Goal: Information Seeking & Learning: Learn about a topic

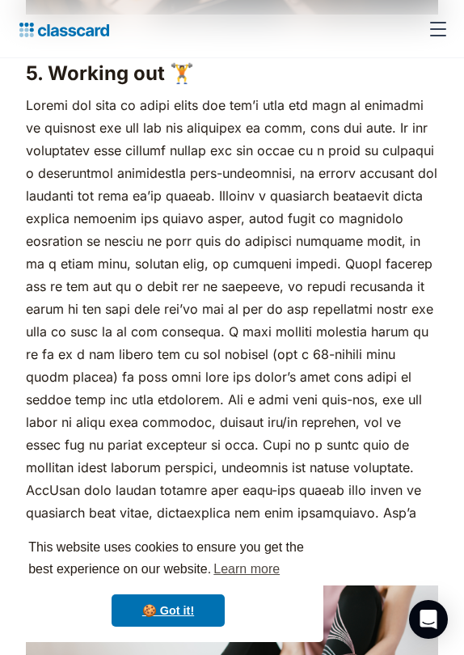
scroll to position [4754, 0]
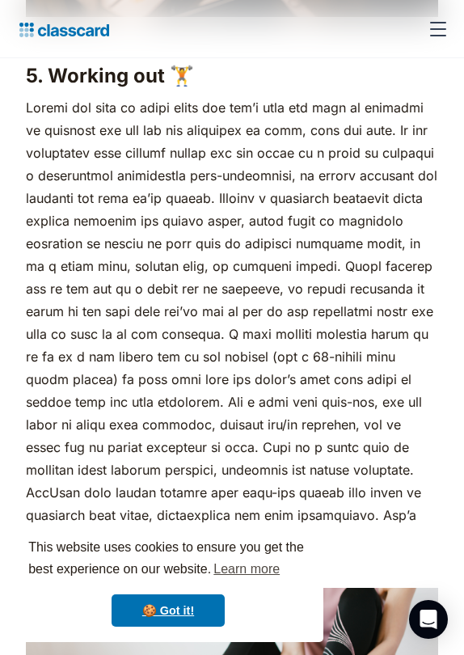
click at [120, 106] on p "sweat brings success." at bounding box center [232, 322] width 413 height 453
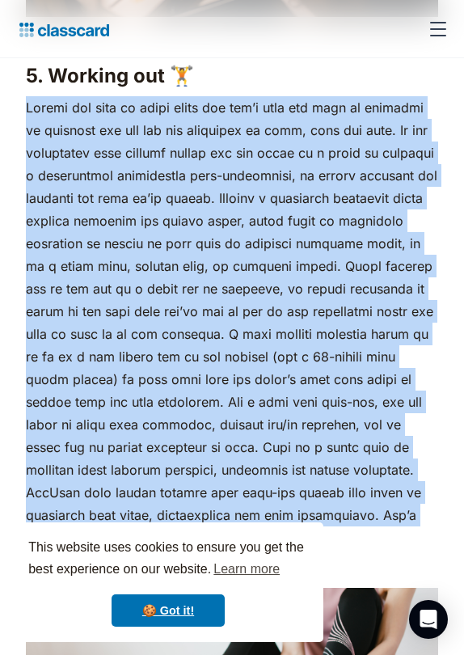
click at [117, 126] on p "sweat brings success." at bounding box center [232, 322] width 413 height 453
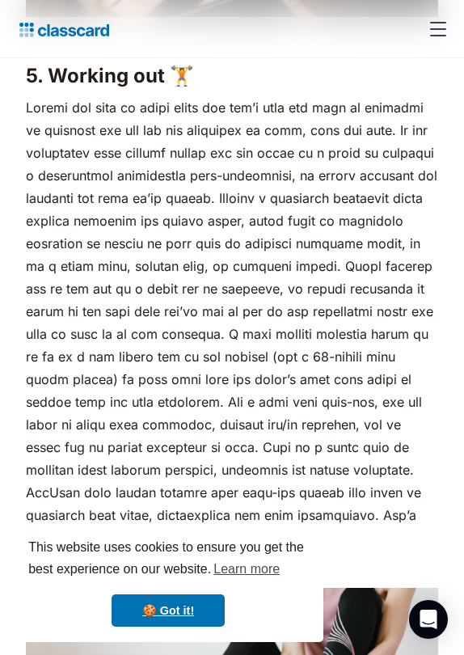
click at [117, 126] on p "sweat brings success." at bounding box center [232, 322] width 413 height 453
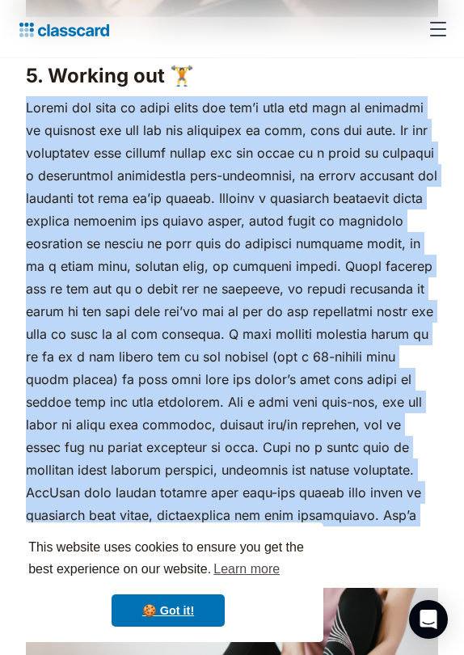
click at [113, 149] on p "sweat brings success." at bounding box center [232, 322] width 413 height 453
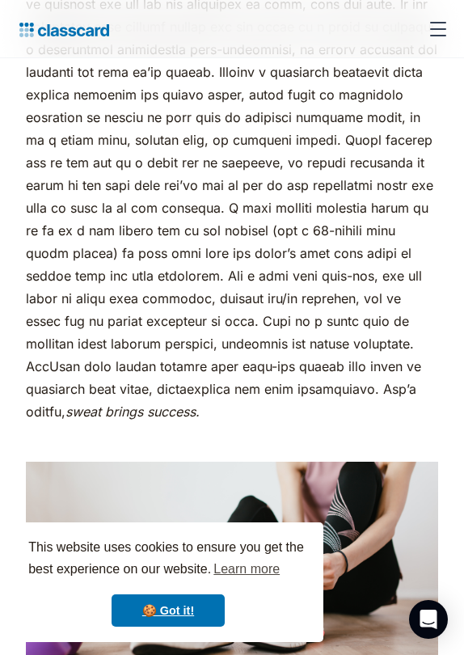
scroll to position [4881, 0]
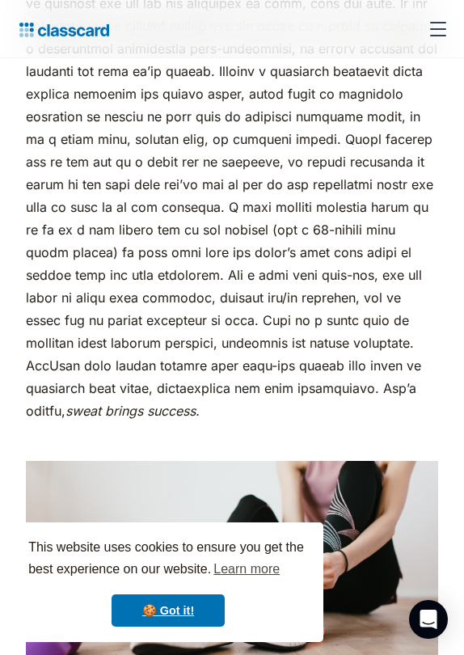
click at [287, 358] on p "sweat brings success." at bounding box center [232, 195] width 413 height 453
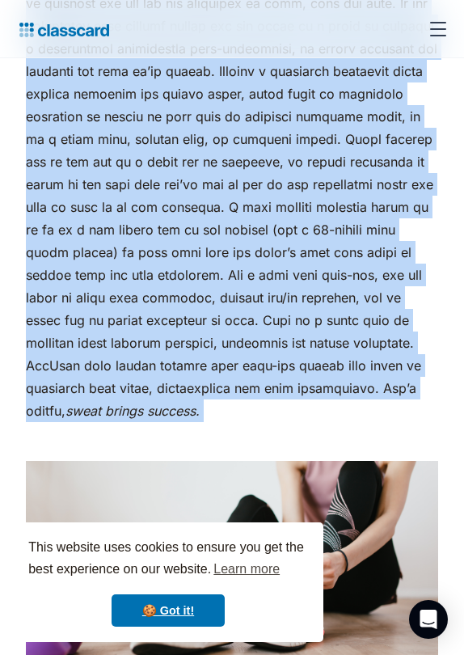
click at [247, 379] on p "sweat brings success." at bounding box center [232, 195] width 413 height 453
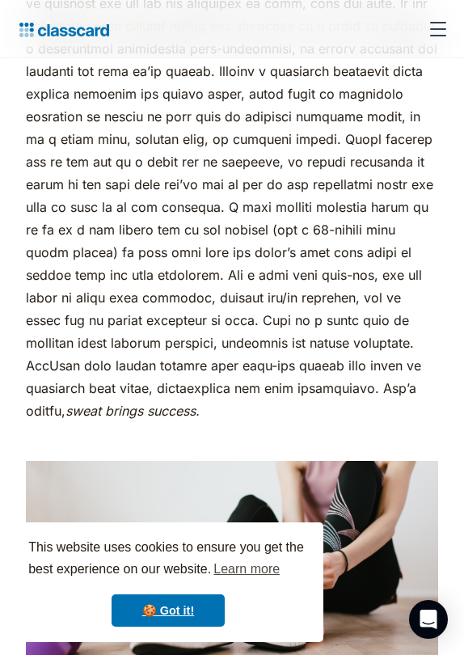
click at [247, 379] on p "sweat brings success." at bounding box center [232, 195] width 413 height 453
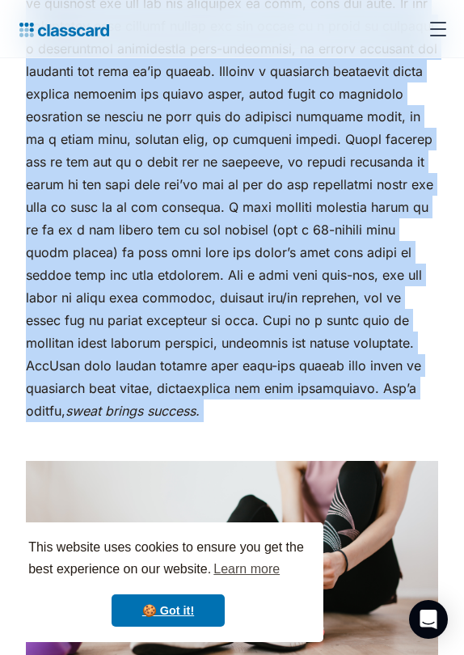
click at [238, 385] on p "sweat brings success." at bounding box center [232, 195] width 413 height 453
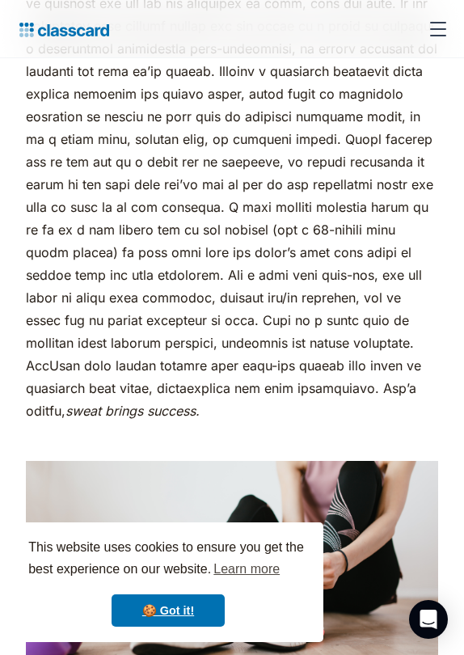
click at [238, 385] on p "sweat brings success." at bounding box center [232, 195] width 413 height 453
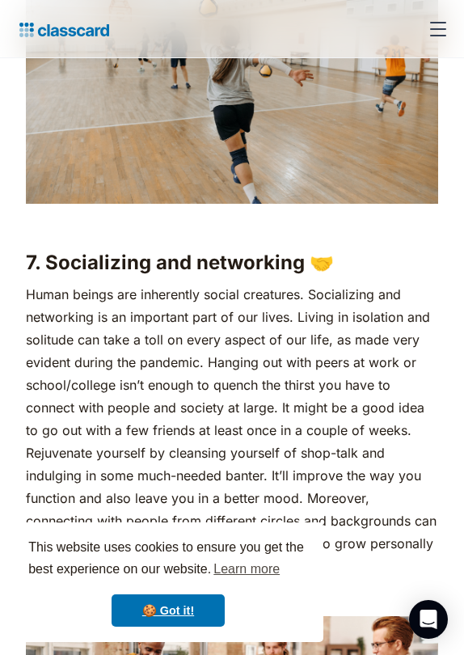
scroll to position [6044, 0]
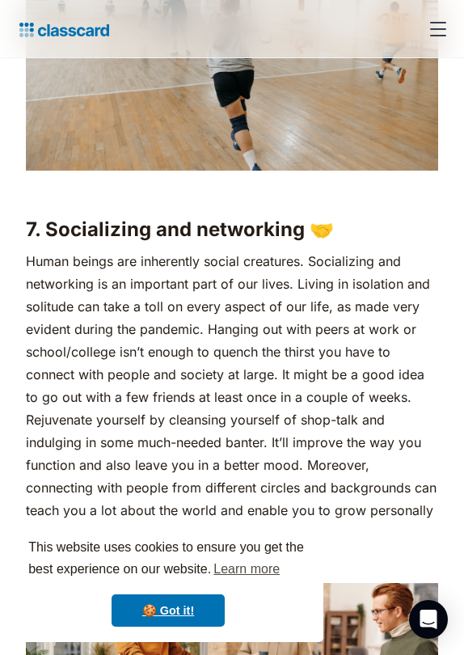
click at [221, 401] on p "Human beings are inherently social creatures. Socializing and networking is an …" at bounding box center [232, 397] width 413 height 295
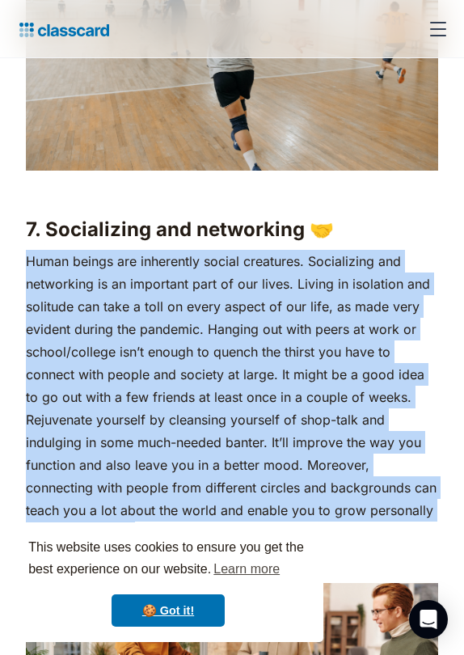
click at [216, 346] on p "Human beings are inherently social creatures. Socializing and networking is an …" at bounding box center [232, 397] width 413 height 295
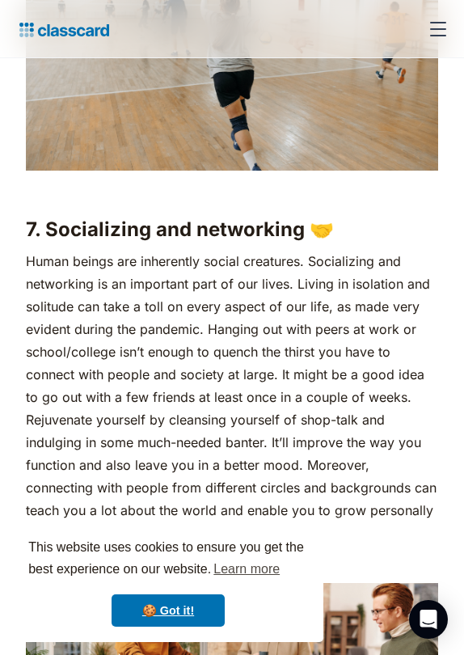
click at [216, 346] on p "Human beings are inherently social creatures. Socializing and networking is an …" at bounding box center [232, 397] width 413 height 295
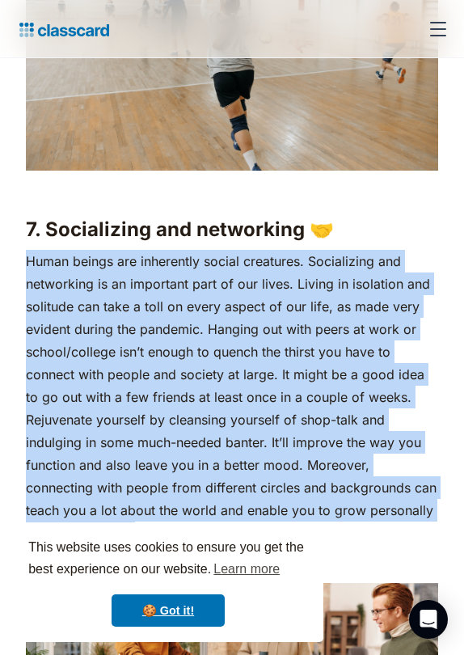
click at [179, 300] on p "Human beings are inherently social creatures. Socializing and networking is an …" at bounding box center [232, 397] width 413 height 295
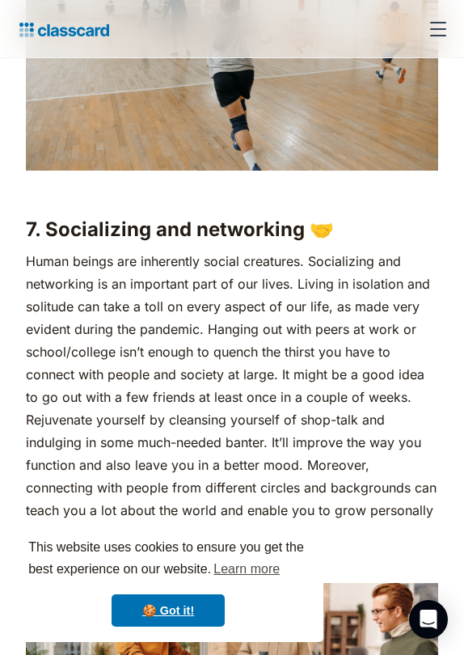
click at [179, 300] on p "Human beings are inherently social creatures. Socializing and networking is an …" at bounding box center [232, 397] width 413 height 295
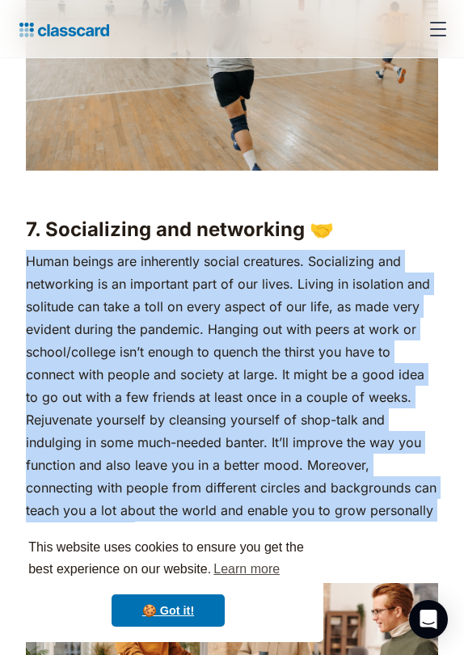
click at [171, 311] on p "Human beings are inherently social creatures. Socializing and networking is an …" at bounding box center [232, 397] width 413 height 295
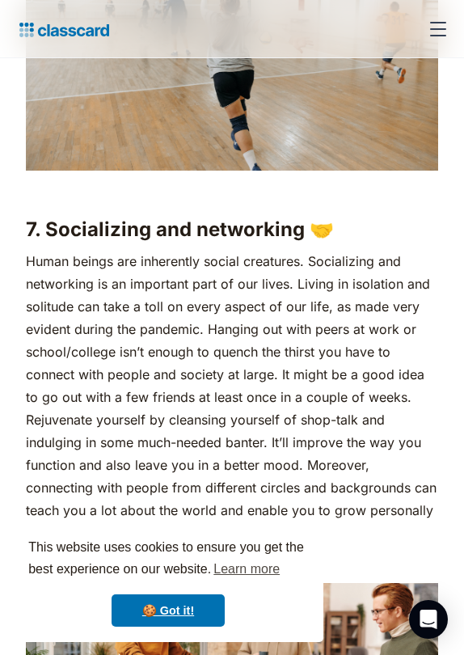
click at [171, 311] on p "Human beings are inherently social creatures. Socializing and networking is an …" at bounding box center [232, 397] width 413 height 295
click at [155, 304] on p "Human beings are inherently social creatures. Socializing and networking is an …" at bounding box center [232, 397] width 413 height 295
click at [222, 315] on p "Human beings are inherently social creatures. Socializing and networking is an …" at bounding box center [232, 397] width 413 height 295
click at [181, 348] on p "Human beings are inherently social creatures. Socializing and networking is an …" at bounding box center [232, 397] width 413 height 295
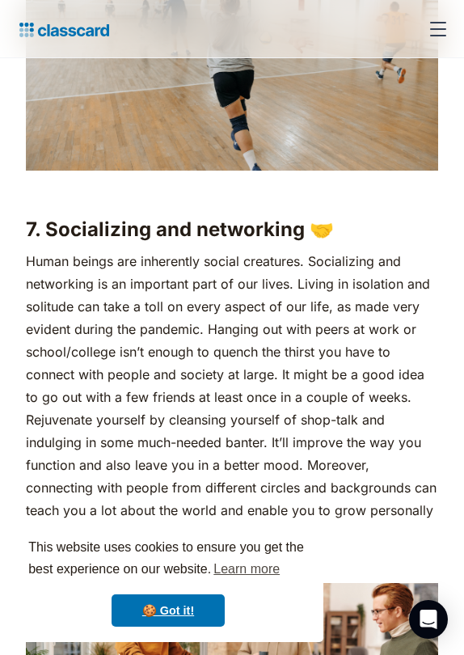
click at [222, 356] on p "Human beings are inherently social creatures. Socializing and networking is an …" at bounding box center [232, 397] width 413 height 295
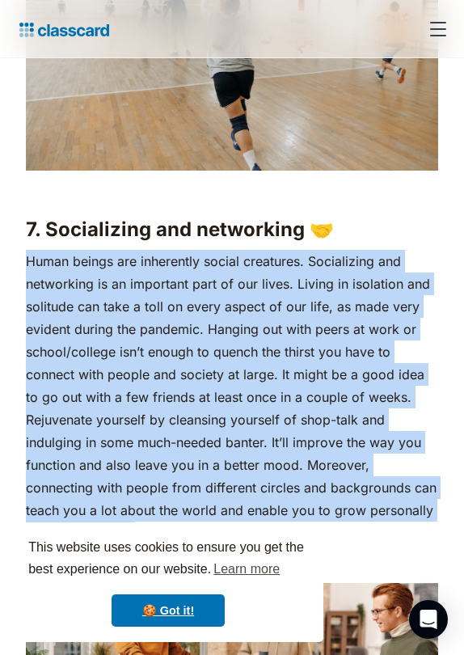
click at [222, 356] on p "Human beings are inherently social creatures. Socializing and networking is an …" at bounding box center [232, 397] width 413 height 295
click at [206, 367] on p "Human beings are inherently social creatures. Socializing and networking is an …" at bounding box center [232, 397] width 413 height 295
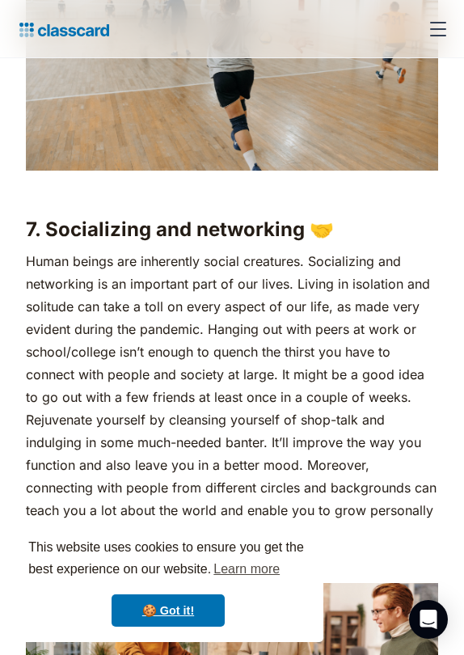
click at [206, 367] on p "Human beings are inherently social creatures. Socializing and networking is an …" at bounding box center [232, 397] width 413 height 295
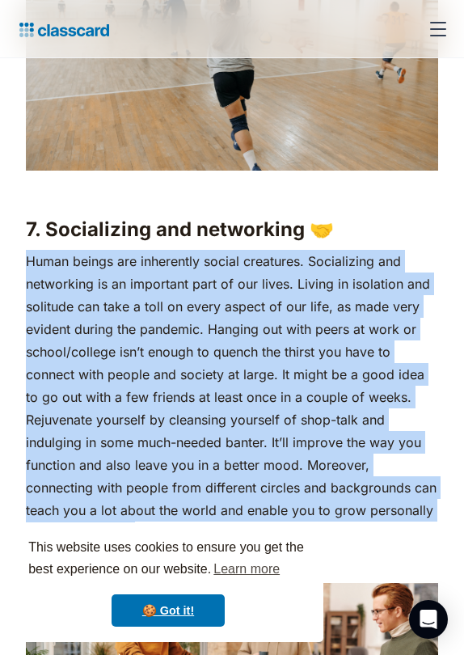
click at [206, 367] on p "Human beings are inherently social creatures. Socializing and networking is an …" at bounding box center [232, 397] width 413 height 295
click at [199, 372] on p "Human beings are inherently social creatures. Socializing and networking is an …" at bounding box center [232, 397] width 413 height 295
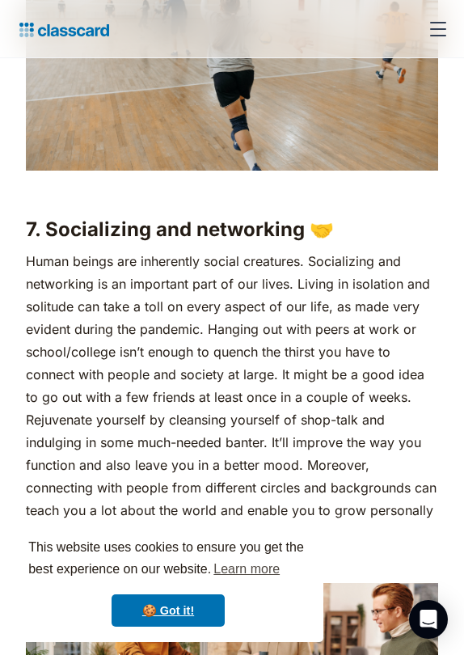
click at [199, 372] on p "Human beings are inherently social creatures. Socializing and networking is an …" at bounding box center [232, 397] width 413 height 295
click at [198, 373] on p "Human beings are inherently social creatures. Socializing and networking is an …" at bounding box center [232, 397] width 413 height 295
click at [190, 382] on p "Human beings are inherently social creatures. Socializing and networking is an …" at bounding box center [232, 397] width 413 height 295
click at [170, 409] on p "Human beings are inherently social creatures. Socializing and networking is an …" at bounding box center [232, 397] width 413 height 295
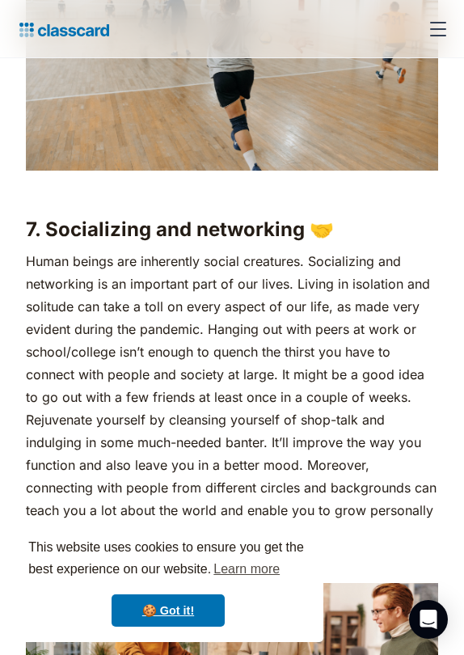
click at [172, 405] on p "Human beings are inherently social creatures. Socializing and networking is an …" at bounding box center [232, 397] width 413 height 295
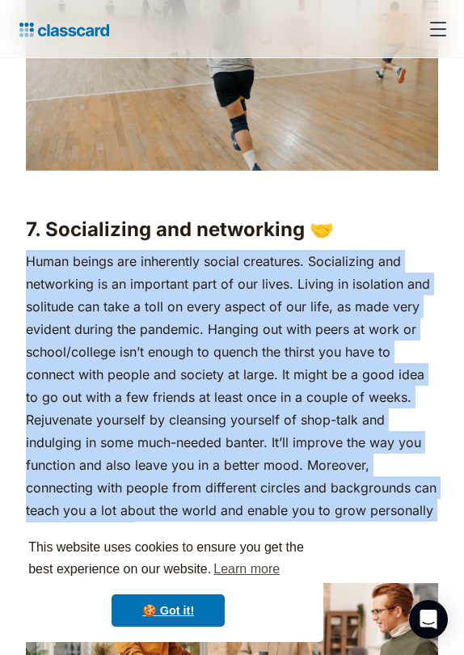
click at [167, 413] on p "Human beings are inherently social creatures. Socializing and networking is an …" at bounding box center [232, 397] width 413 height 295
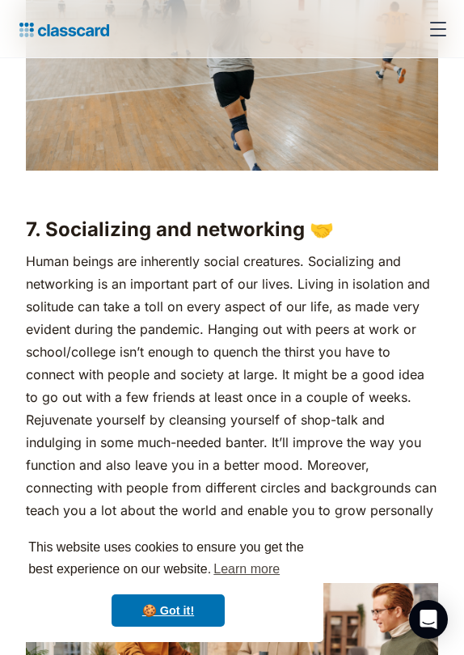
click at [167, 413] on p "Human beings are inherently social creatures. Socializing and networking is an …" at bounding box center [232, 397] width 413 height 295
click at [166, 416] on p "Human beings are inherently social creatures. Socializing and networking is an …" at bounding box center [232, 397] width 413 height 295
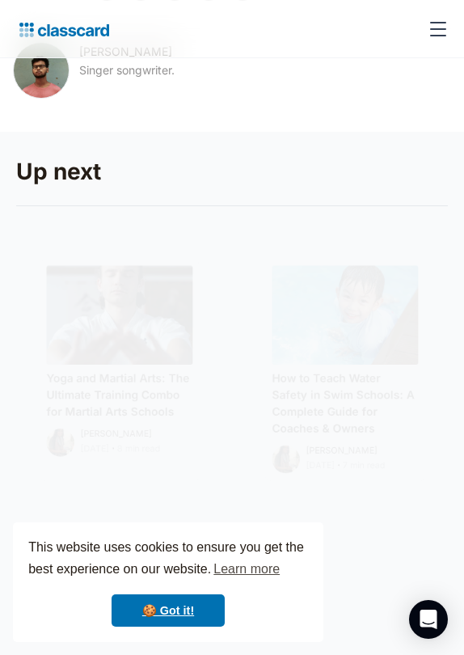
scroll to position [8567, 0]
